Goal: Task Accomplishment & Management: Use online tool/utility

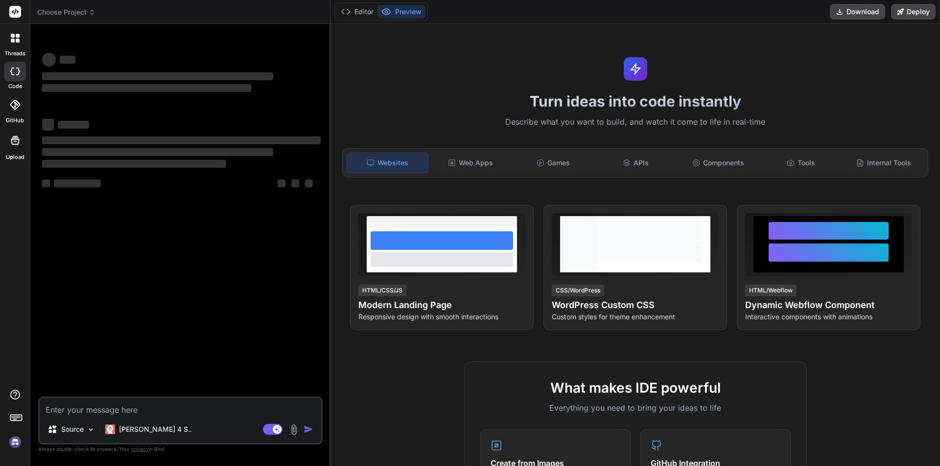
click at [148, 411] on textarea at bounding box center [180, 407] width 281 height 18
type textarea "x"
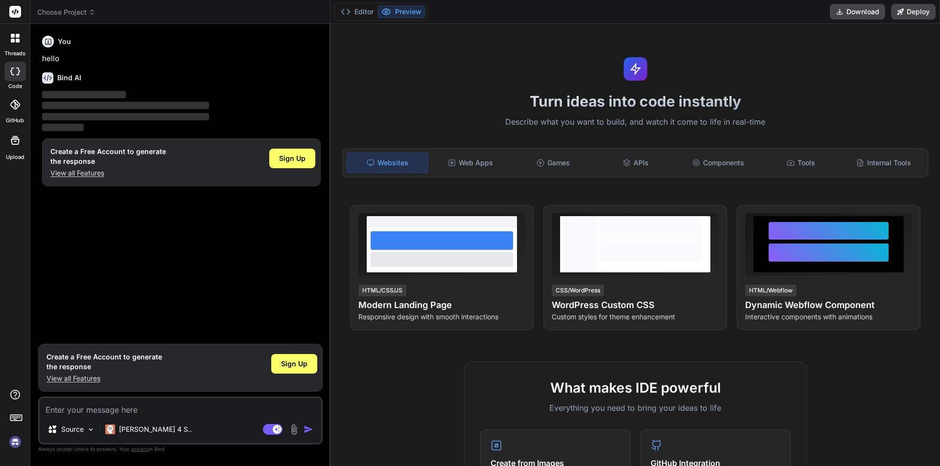
type textarea "Benefits: • How long have you been with Chetu • Position at the company • Compa…"
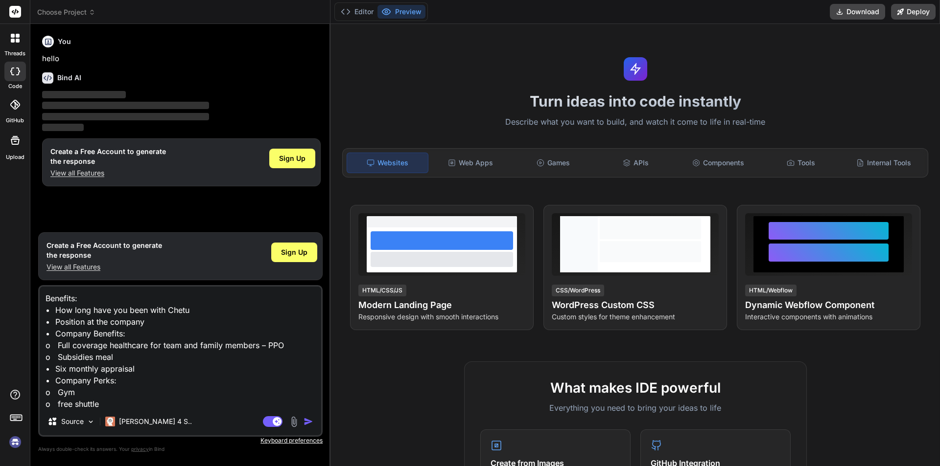
scroll to position [48, 0]
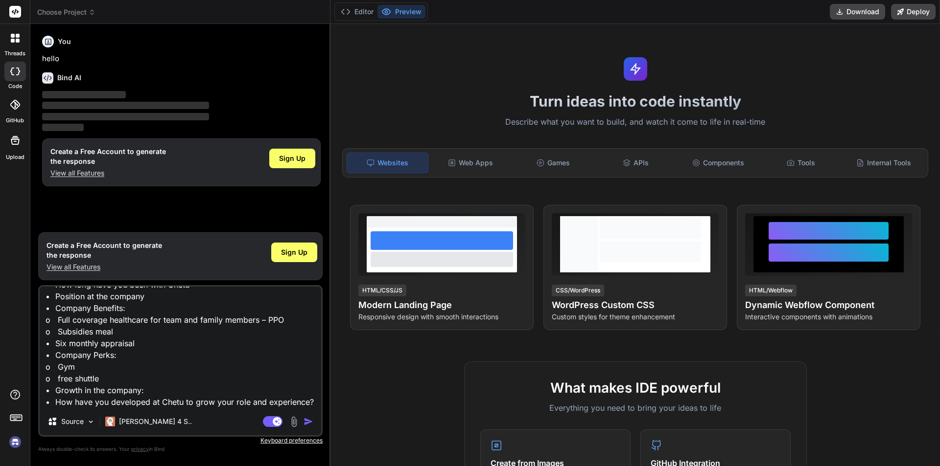
type textarea "x"
type textarea "Benefits: • How long have you been with Chetu • Position at the company • Compa…"
type textarea "x"
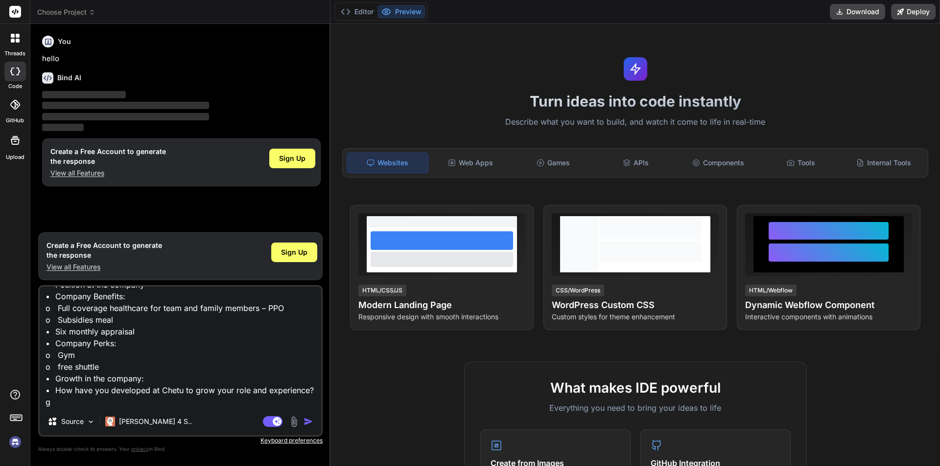
type textarea "Benefits: • How long have you been with Chetu • Position at the company • Compa…"
type textarea "x"
type textarea "Benefits: • How long have you been with Chetu • Position at the company • Compa…"
type textarea "x"
type textarea "Benefits: • How long have you been with Chetu • Position at the company • Compa…"
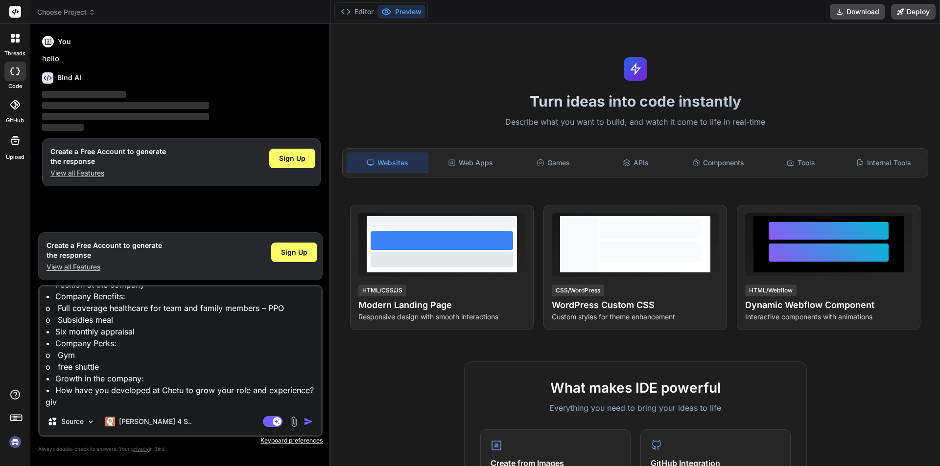
type textarea "x"
type textarea "Benefits: • How long have you been with Chetu • Position at the company • Compa…"
type textarea "x"
type textarea "Benefits: • How long have you been with Chetu • Position at the company • Compa…"
type textarea "x"
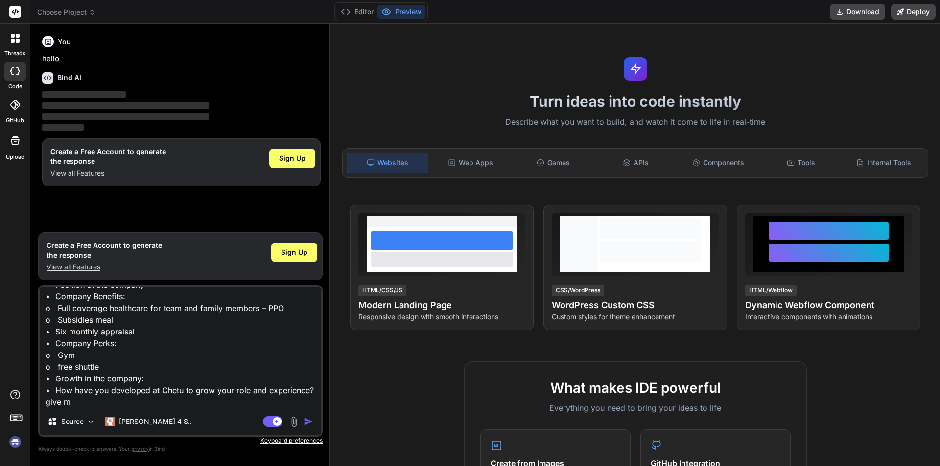
type textarea "Benefits: • How long have you been with Chetu • Position at the company • Compa…"
type textarea "x"
type textarea "Benefits: • How long have you been with Chetu • Position at the company • Compa…"
type textarea "x"
type textarea "Benefits: • How long have you been with Chetu • Position at the company • Compa…"
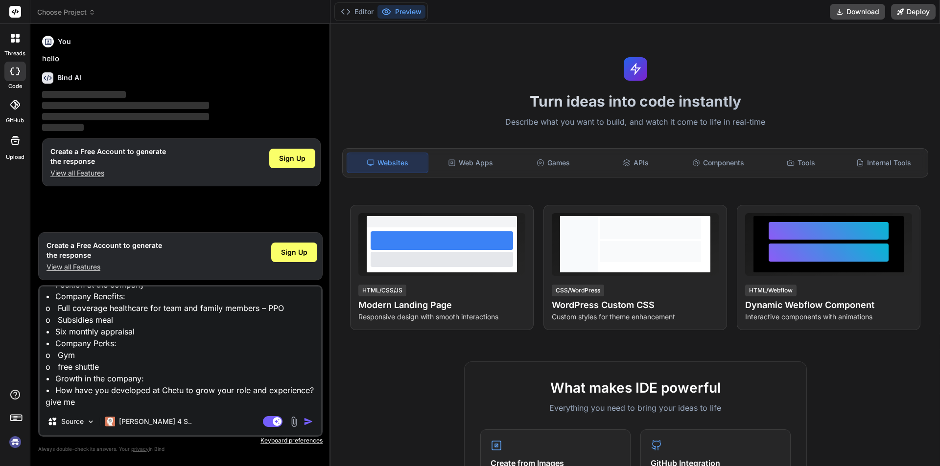
type textarea "x"
type textarea "Benefits: • How long have you been with Chetu • Position at the company • Compa…"
type textarea "x"
type textarea "Benefits: • How long have you been with Chetu • Position at the company • Compa…"
type textarea "x"
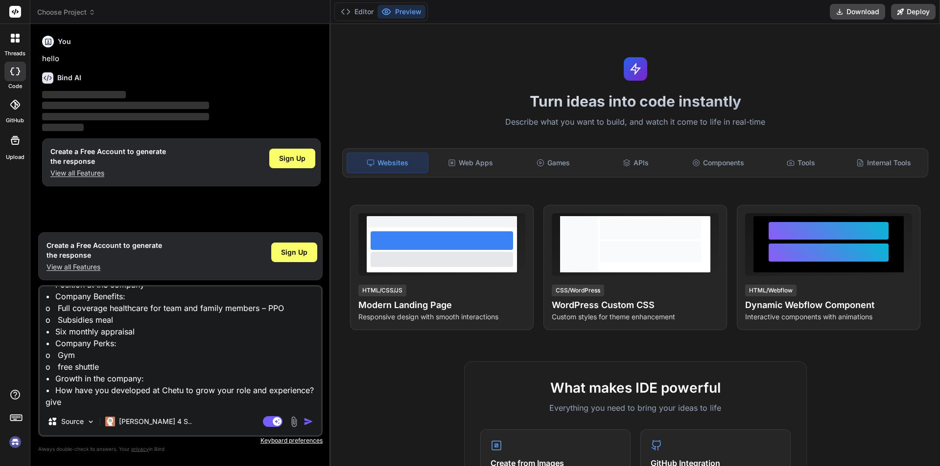
type textarea "Benefits: • How long have you been with Chetu • Position at the company • Compa…"
type textarea "x"
type textarea "Benefits: • How long have you been with Chetu • Position at the company • Compa…"
type textarea "x"
type textarea "Benefits: • How long have you been with Chetu • Position at the company • Compa…"
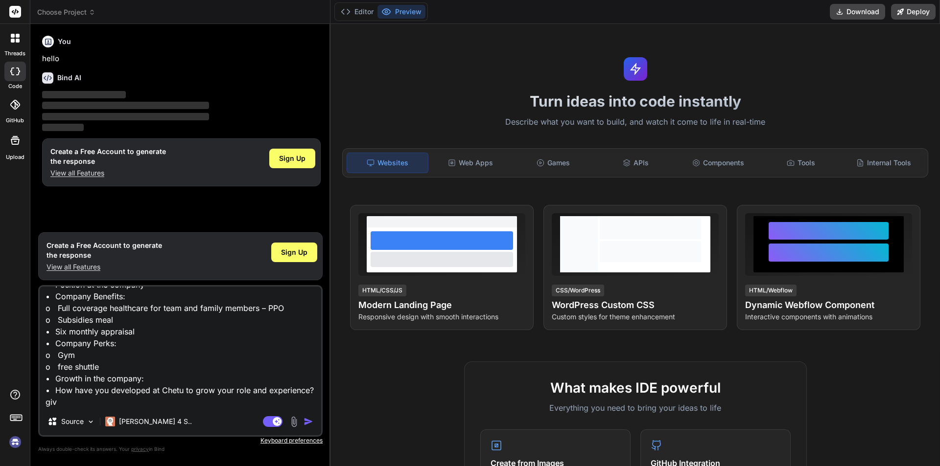
type textarea "x"
type textarea "Benefits: • How long have you been with Chetu • Position at the company • Compa…"
type textarea "x"
type textarea "Benefits: • How long have you been with Chetu • Position at the company • Compa…"
type textarea "x"
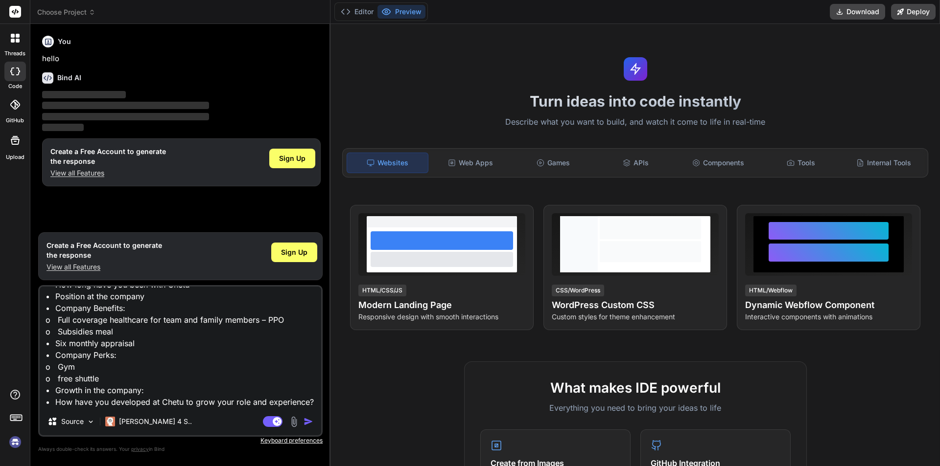
type textarea "Benefits: • How long have you been with Chetu • Position at the company • Compa…"
type textarea "x"
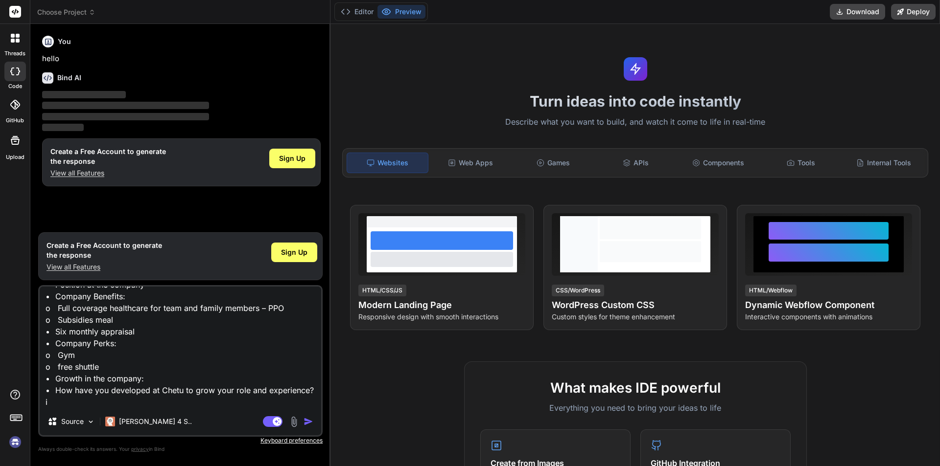
type textarea "Benefits: • How long have you been with Chetu • Position at the company • Compa…"
type textarea "x"
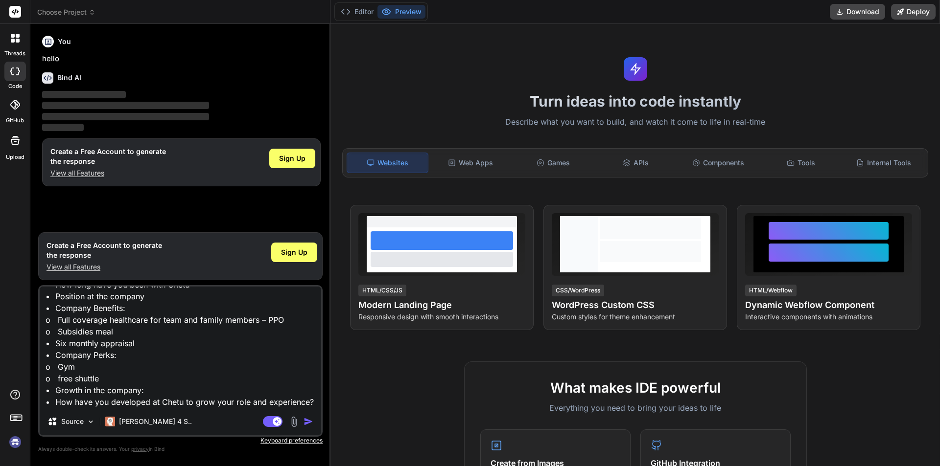
type textarea "Benefits: • How long have you been with Chetu • Position at the company • Compa…"
type textarea "x"
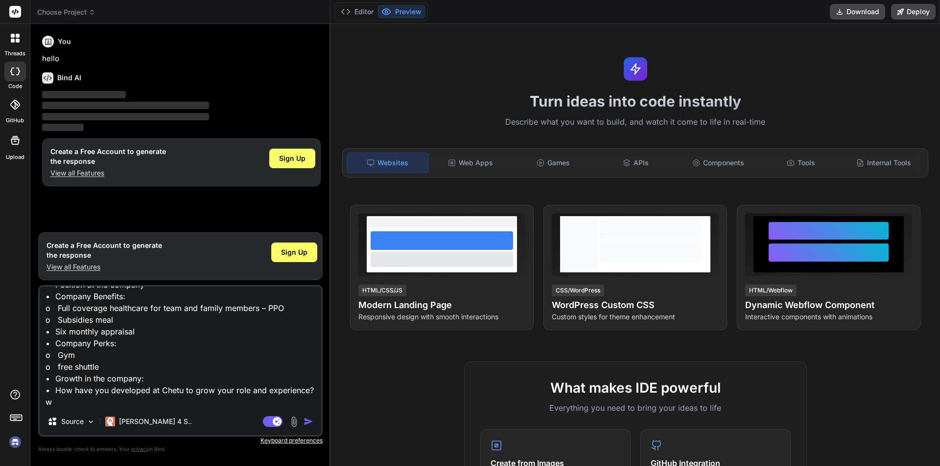
type textarea "Benefits: • How long have you been with Chetu • Position at the company • Compa…"
type textarea "x"
type textarea "Benefits: • How long have you been with Chetu • Position at the company • Compa…"
type textarea "x"
type textarea "Benefits: • How long have you been with Chetu • Position at the company • Compa…"
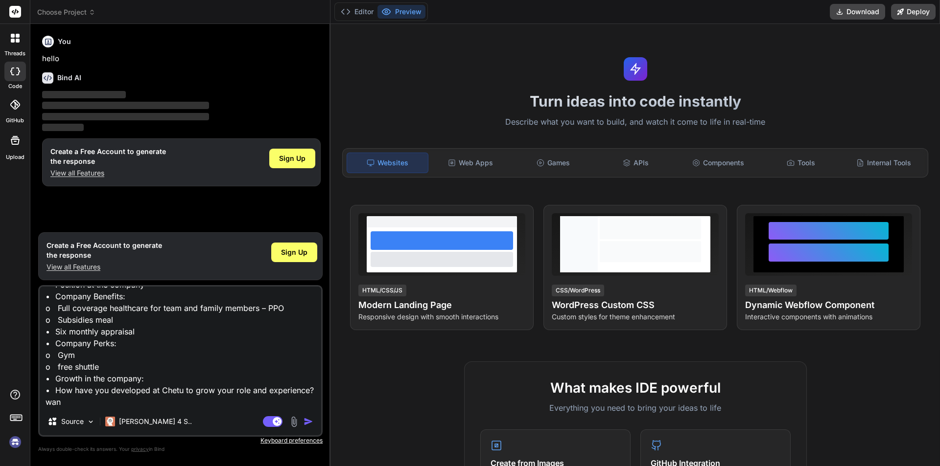
type textarea "x"
type textarea "Benefits: • How long have you been with Chetu • Position at the company • Compa…"
type textarea "x"
type textarea "Benefits: • How long have you been with Chetu • Position at the company • Compa…"
type textarea "x"
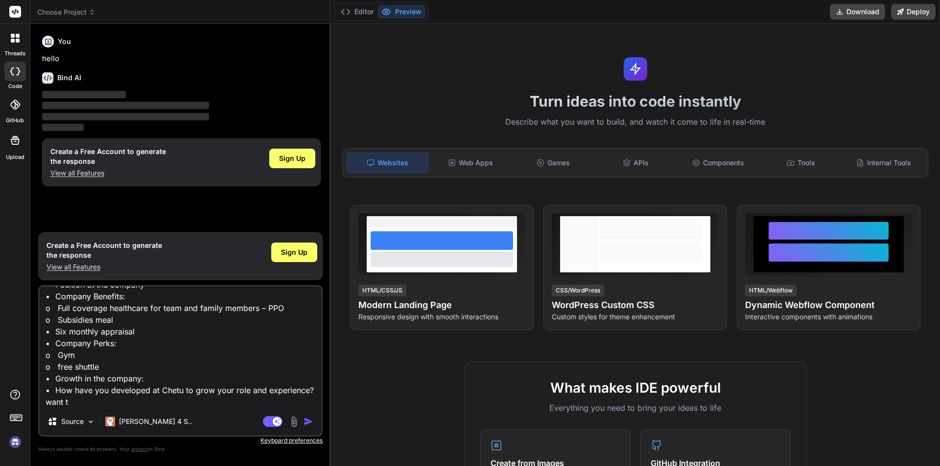
type textarea "Benefits: • How long have you been with Chetu • Position at the company • Compa…"
type textarea "x"
type textarea "Benefits: • How long have you been with Chetu • Position at the company • Compa…"
type textarea "x"
type textarea "Benefits: • How long have you been with Chetu • Position at the company • Compa…"
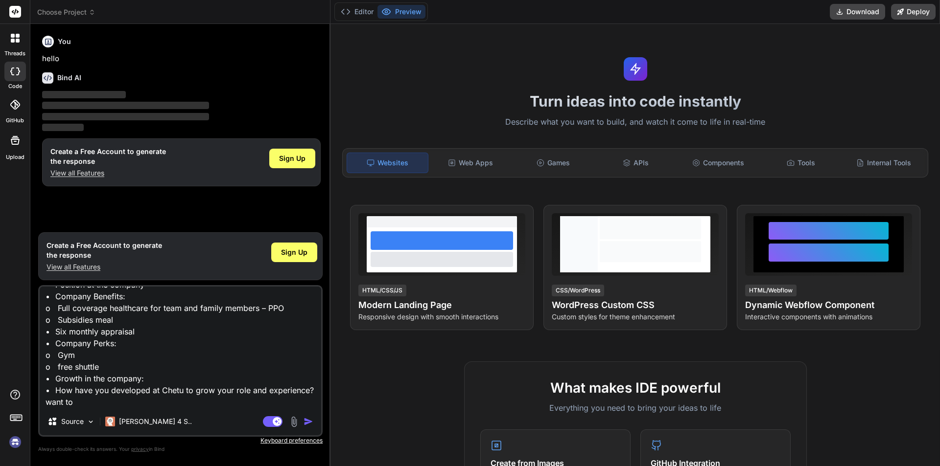
type textarea "x"
type textarea "Benefits: • How long have you been with Chetu • Position at the company • Compa…"
type textarea "x"
type textarea "Benefits: • How long have you been with Chetu • Position at the company • Compa…"
type textarea "x"
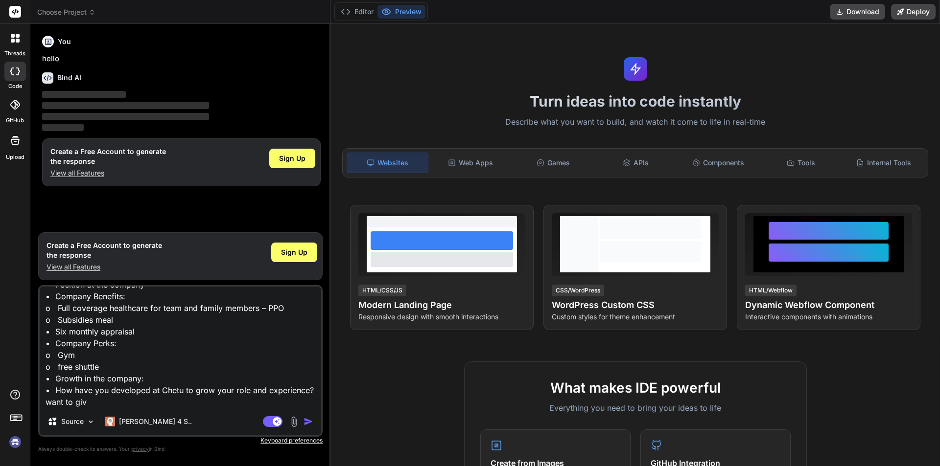
type textarea "Benefits: • How long have you been with Chetu • Position at the company • Compa…"
type textarea "x"
type textarea "Benefits: • How long have you been with Chetu • Position at the company • Compa…"
type textarea "x"
type textarea "Benefits: • How long have you been with Chetu • Position at the company • Compa…"
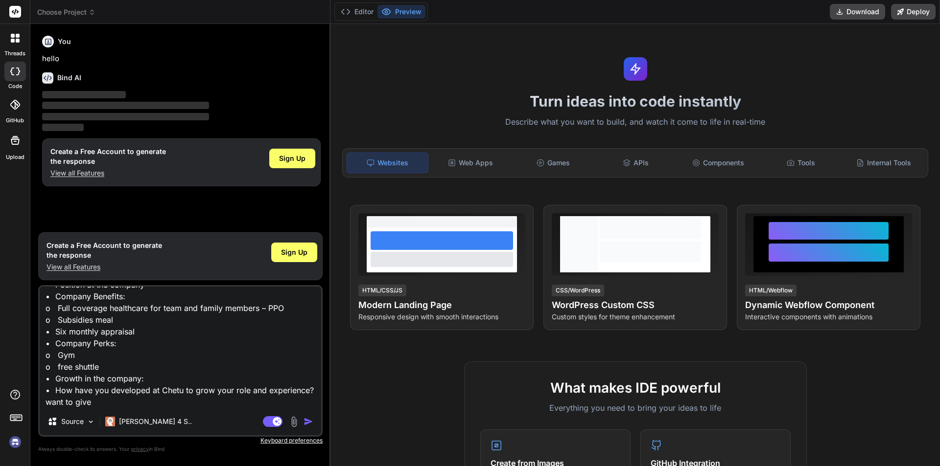
type textarea "x"
type textarea "Benefits: • How long have you been with Chetu • Position at the company • Compa…"
type textarea "x"
type textarea "Benefits: • How long have you been with Chetu • Position at the company • Compa…"
type textarea "x"
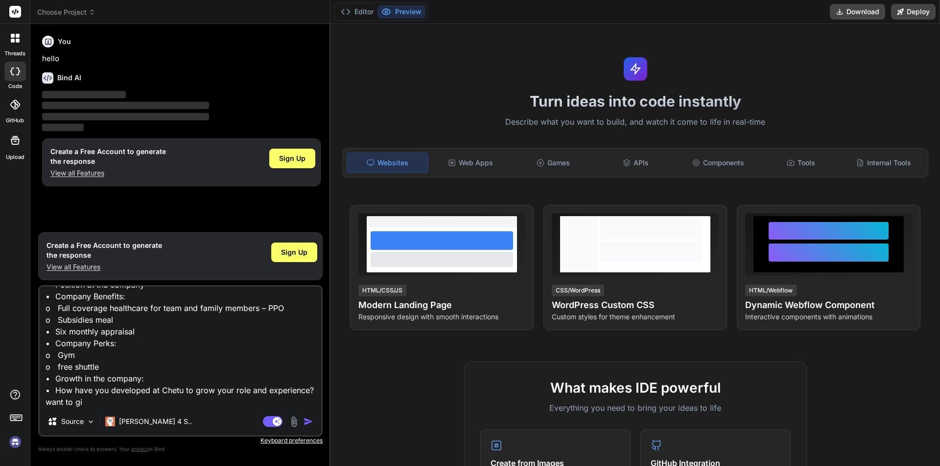
type textarea "Benefits: • How long have you been with Chetu • Position at the company • Compa…"
type textarea "x"
type textarea "Benefits: • How long have you been with Chetu • Position at the company • Compa…"
type textarea "x"
type textarea "Benefits: • How long have you been with Chetu • Position at the company • Compa…"
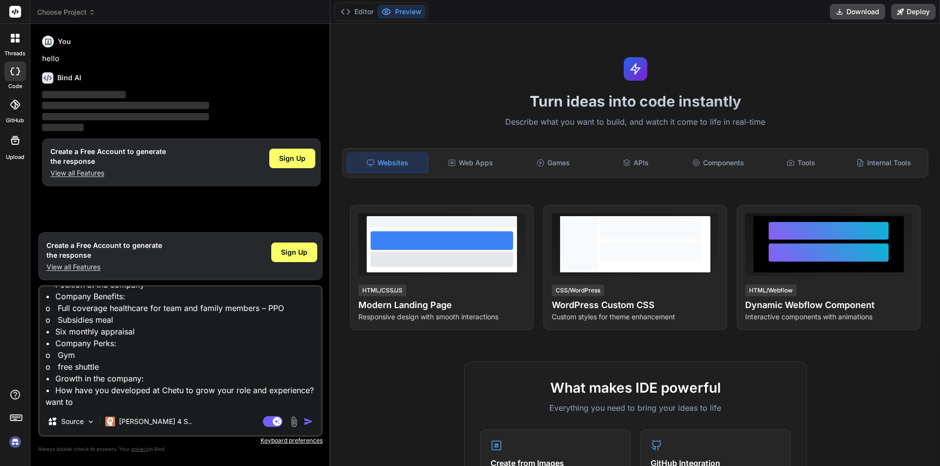
type textarea "x"
type textarea "Benefits: • How long have you been with Chetu • Position at the company • Compa…"
type textarea "x"
type textarea "Benefits: • How long have you been with Chetu • Position at the company • Compa…"
type textarea "x"
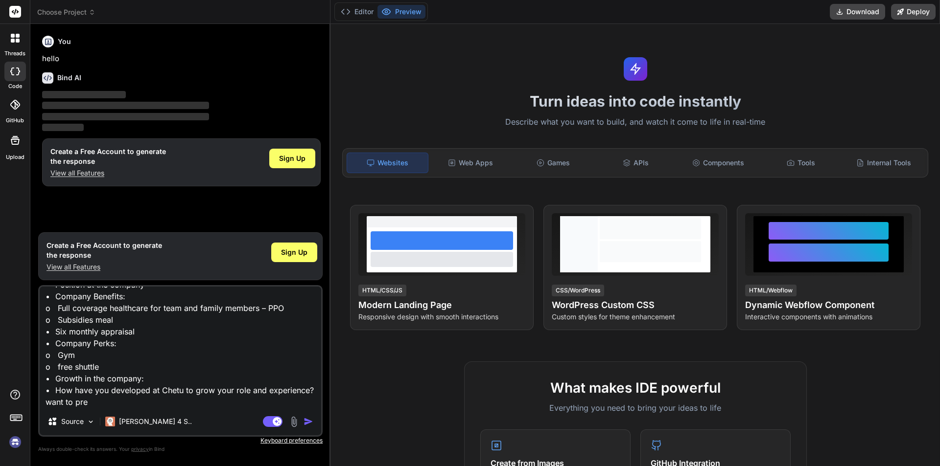
type textarea "Benefits: • How long have you been with Chetu • Position at the company • Compa…"
type textarea "x"
type textarea "Benefits: • How long have you been with Chetu • Position at the company • Compa…"
type textarea "x"
type textarea "Benefits: • How long have you been with Chetu • Position at the company • Compa…"
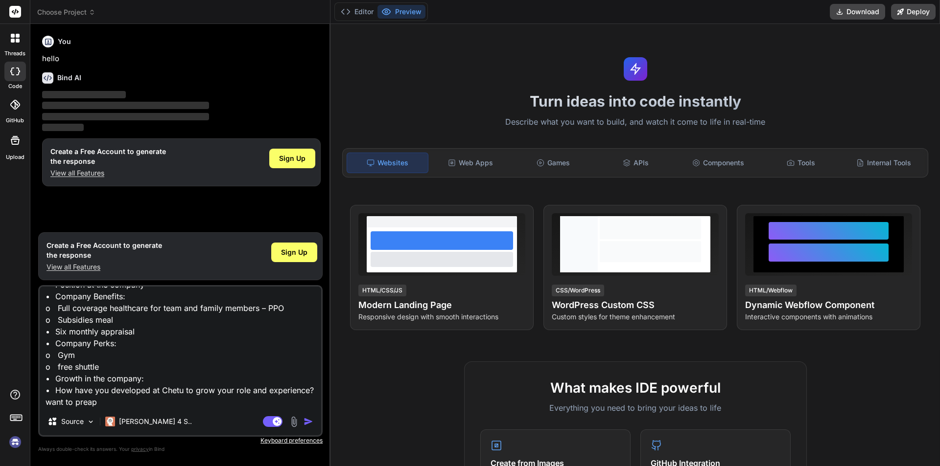
type textarea "x"
type textarea "Benefits: • How long have you been with Chetu • Position at the company • Compa…"
type textarea "x"
type textarea "Benefits: • How long have you been with Chetu • Position at the company • Compa…"
type textarea "x"
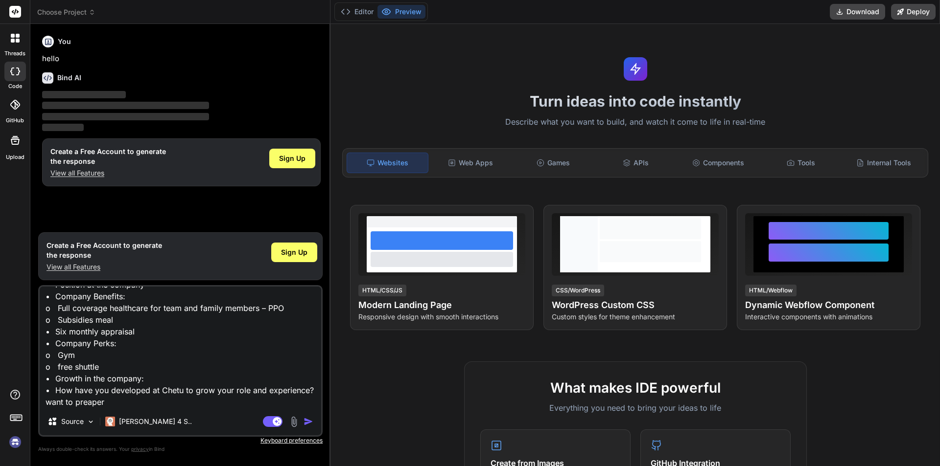
type textarea "Benefits: • How long have you been with Chetu • Position at the company • Compa…"
type textarea "x"
type textarea "Benefits: • How long have you been with Chetu • Position at the company • Compa…"
type textarea "x"
type textarea "Benefits: • How long have you been with Chetu • Position at the company • Compa…"
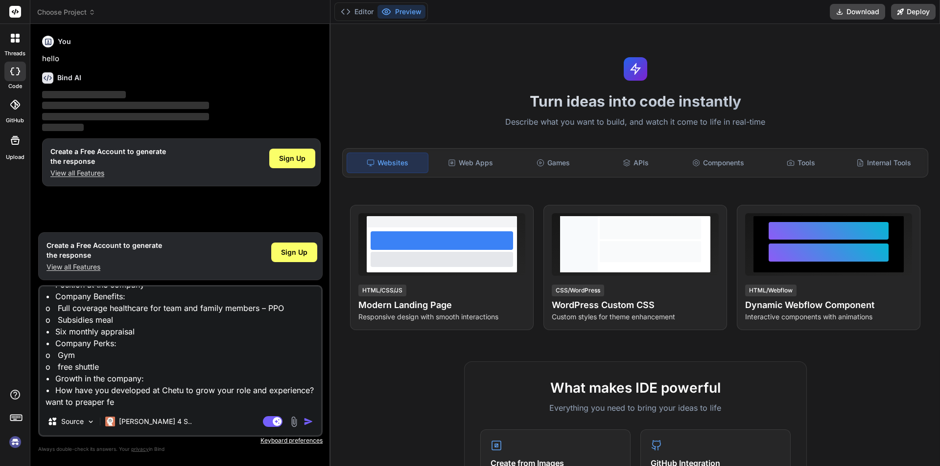
type textarea "x"
type textarea "Benefits: • How long have you been with Chetu • Position at the company • Compa…"
type textarea "x"
type textarea "Benefits: • How long have you been with Chetu • Position at the company • Compa…"
type textarea "x"
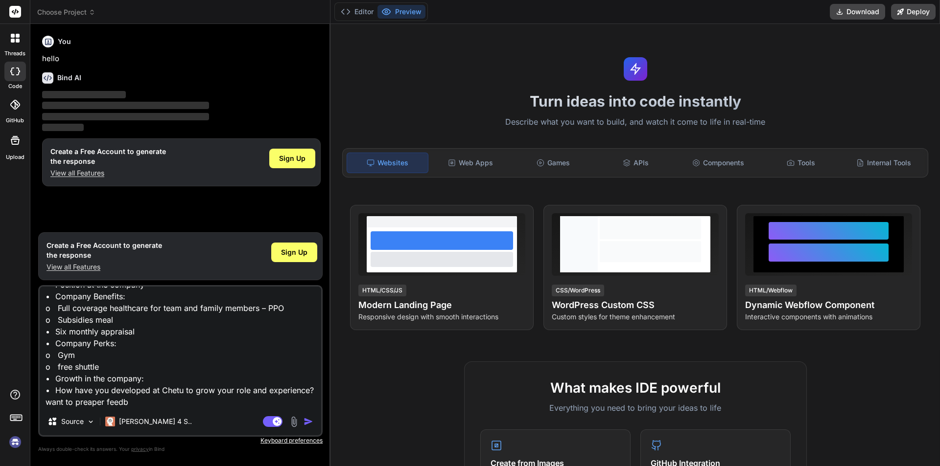
type textarea "Benefits: • How long have you been with Chetu • Position at the company • Compa…"
type textarea "x"
type textarea "Benefits: • How long have you been with Chetu • Position at the company • Compa…"
type textarea "x"
type textarea "Benefits: • How long have you been with Chetu • Position at the company • Compa…"
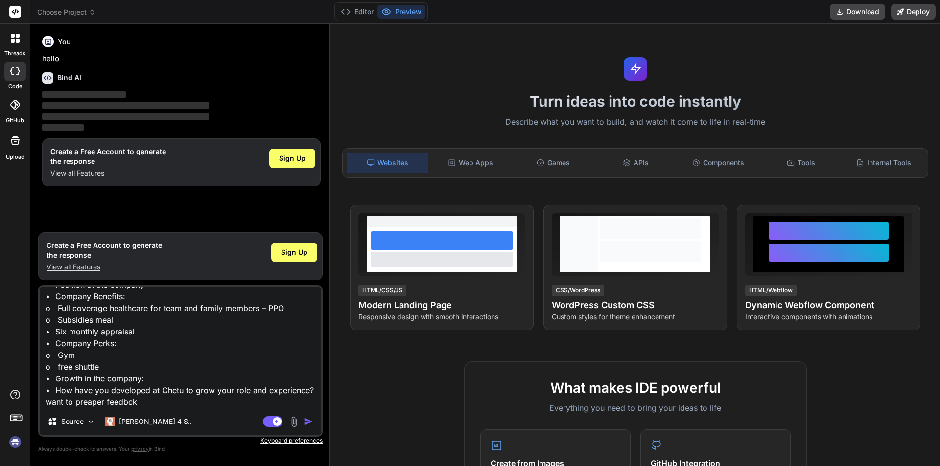
type textarea "x"
type textarea "Benefits: • How long have you been with Chetu • Position at the company • Compa…"
type textarea "x"
type textarea "Benefits: • How long have you been with Chetu • Position at the company • Compa…"
type textarea "x"
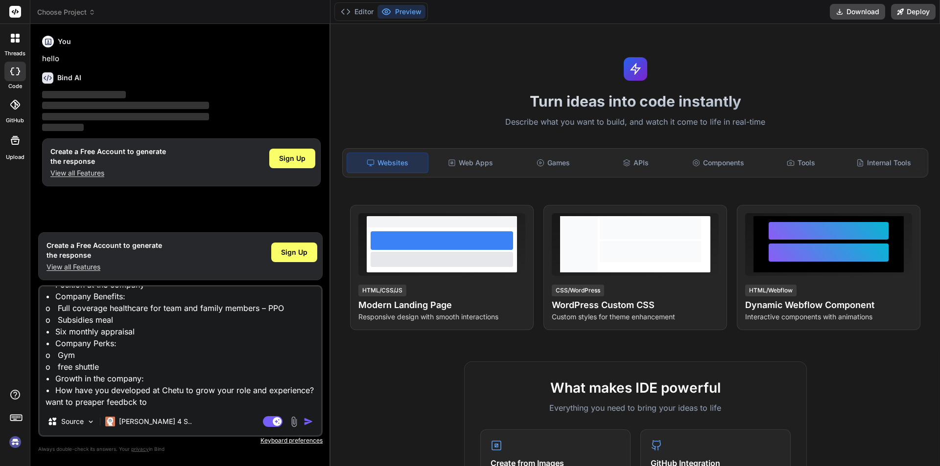
type textarea "Benefits: • How long have you been with Chetu • Position at the company • Compa…"
type textarea "x"
type textarea "Benefits: • How long have you been with Chetu • Position at the company • Compa…"
type textarea "x"
type textarea "Benefits: • How long have you been with Chetu • Position at the company • Compa…"
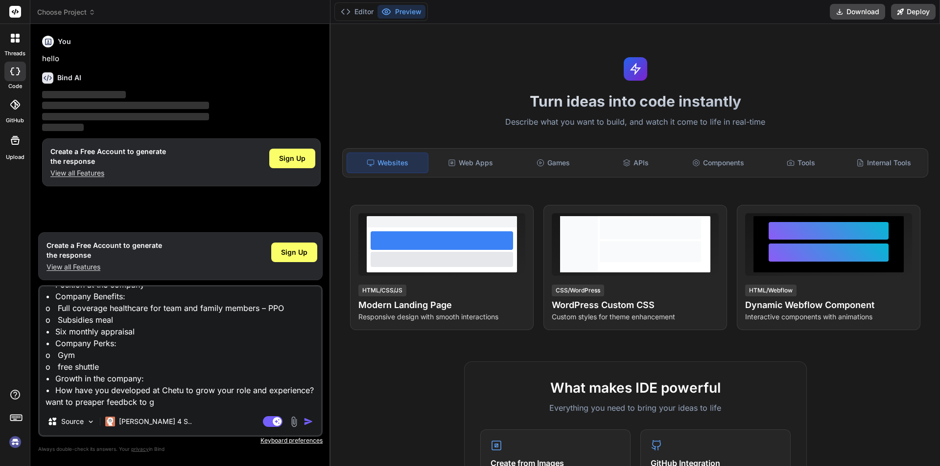
type textarea "x"
type textarea "Benefits: • How long have you been with Chetu • Position at the company • Compa…"
type textarea "x"
type textarea "Benefits: • How long have you been with Chetu • Position at the company • Compa…"
type textarea "x"
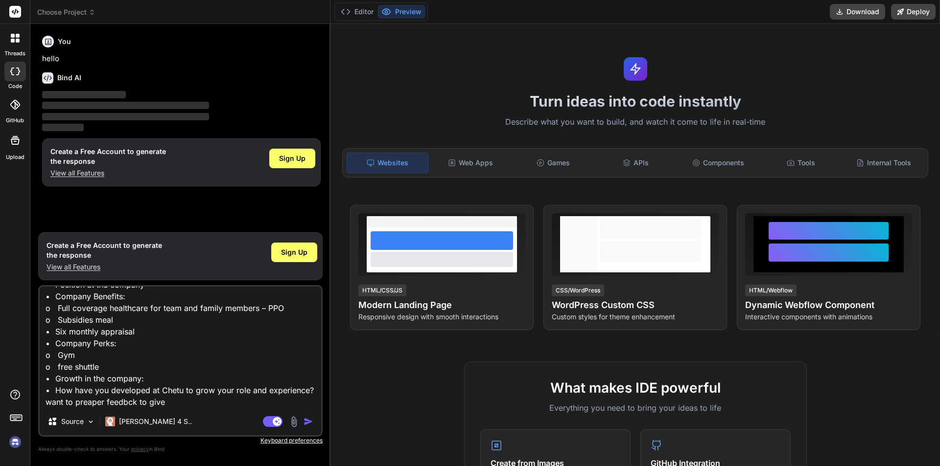
type textarea "Benefits: • How long have you been with Chetu • Position at the company • Compa…"
click at [309, 420] on img "button" at bounding box center [308, 422] width 10 height 10
click at [308, 422] on img "button" at bounding box center [308, 422] width 10 height 10
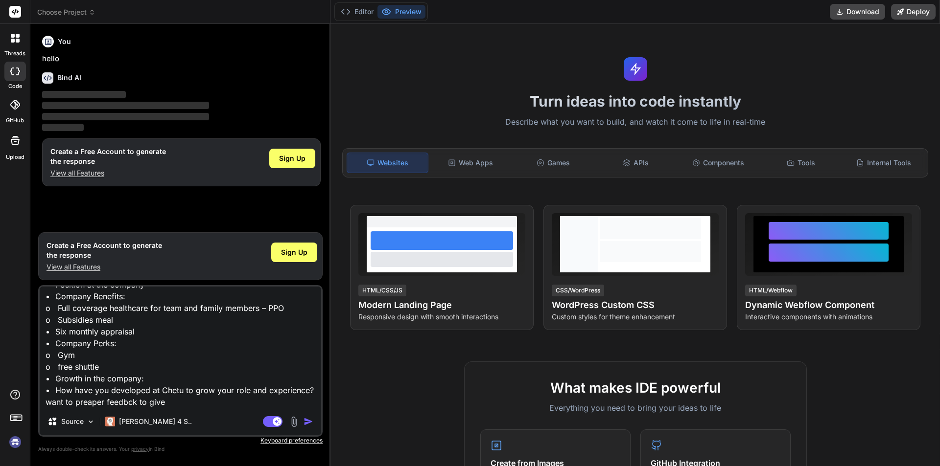
click at [311, 421] on img "button" at bounding box center [308, 422] width 10 height 10
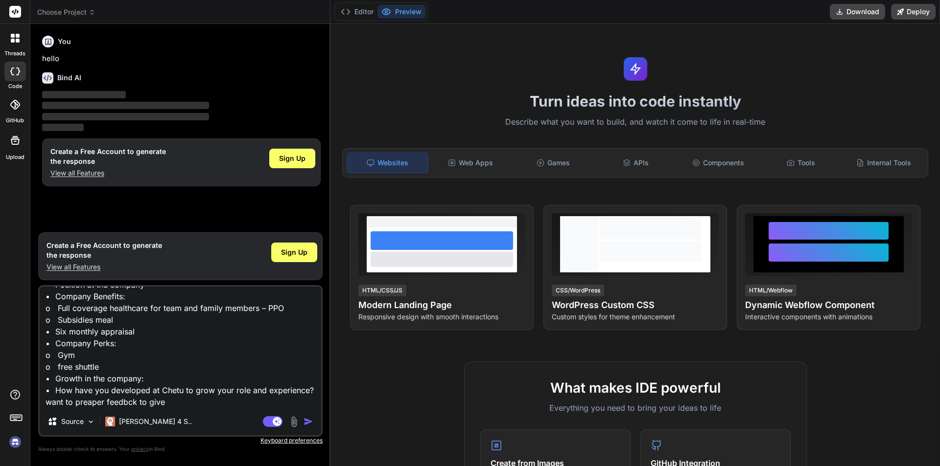
click at [311, 421] on img "button" at bounding box center [308, 422] width 10 height 10
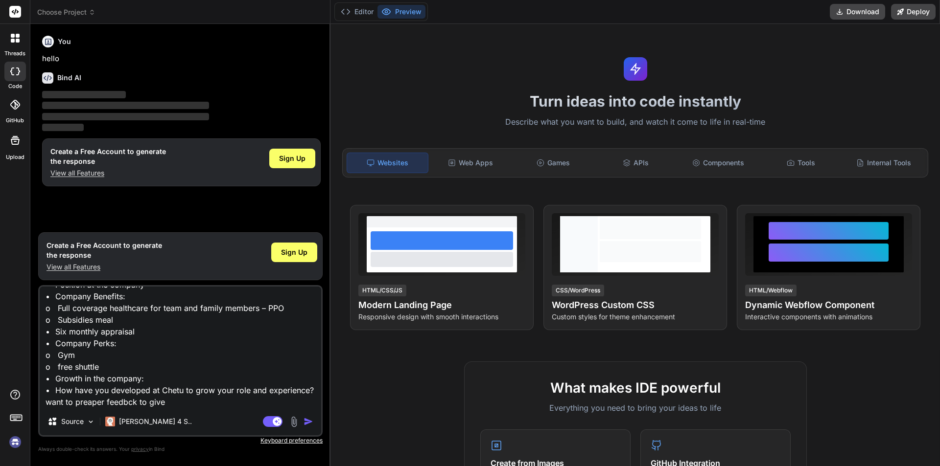
click at [311, 421] on img "button" at bounding box center [308, 422] width 10 height 10
drag, startPoint x: 173, startPoint y: 409, endPoint x: 152, endPoint y: 401, distance: 21.8
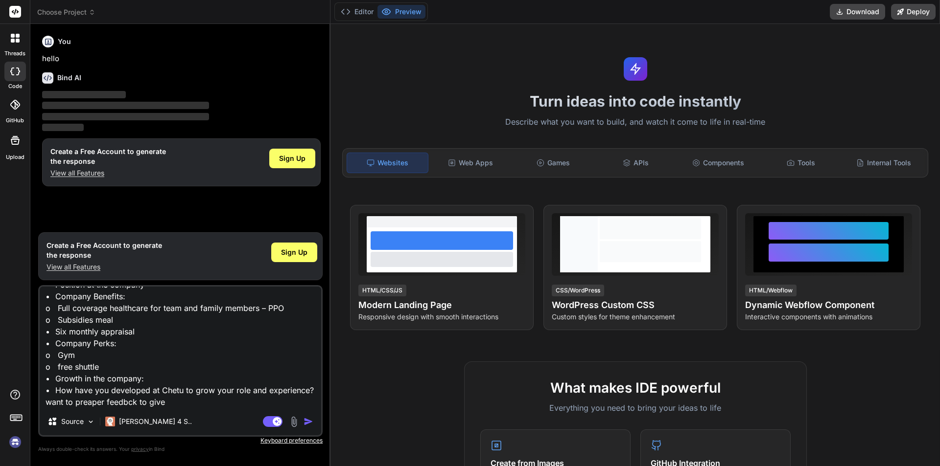
click at [98, 341] on div "Benefits: • How long have you been with Chetu • Position at the company • Compa…" at bounding box center [180, 361] width 284 height 152
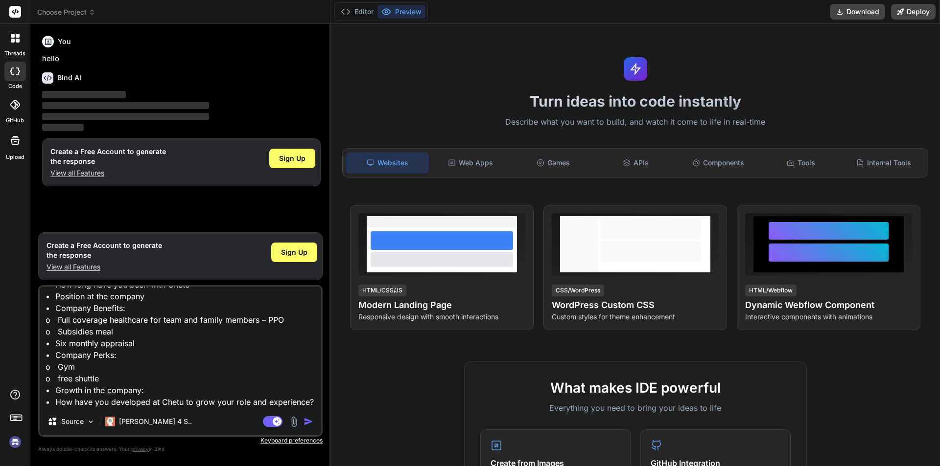
scroll to position [0, 0]
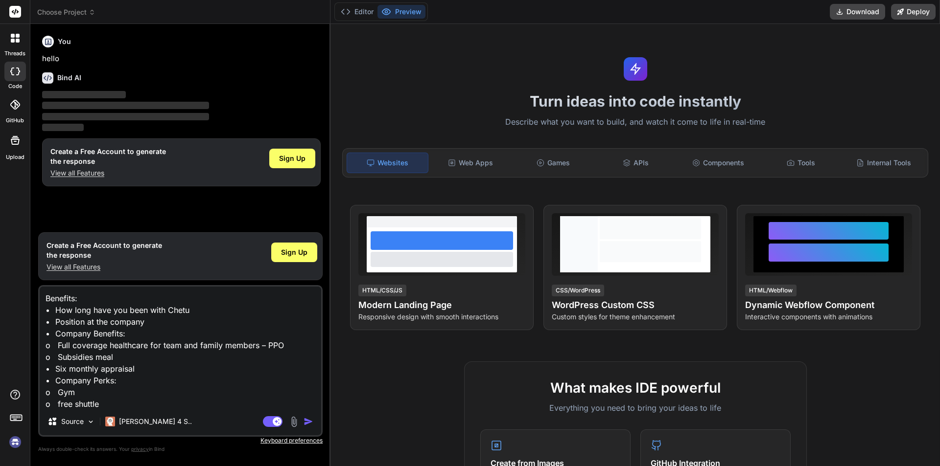
drag, startPoint x: 170, startPoint y: 406, endPoint x: 34, endPoint y: 277, distance: 187.3
click at [34, 277] on div "Bind AI Web Search Created with Pixso. Code Generator You hello Bind AI ‌ ‌ ‌ ‌…" at bounding box center [180, 245] width 300 height 442
